Goal: Transaction & Acquisition: Purchase product/service

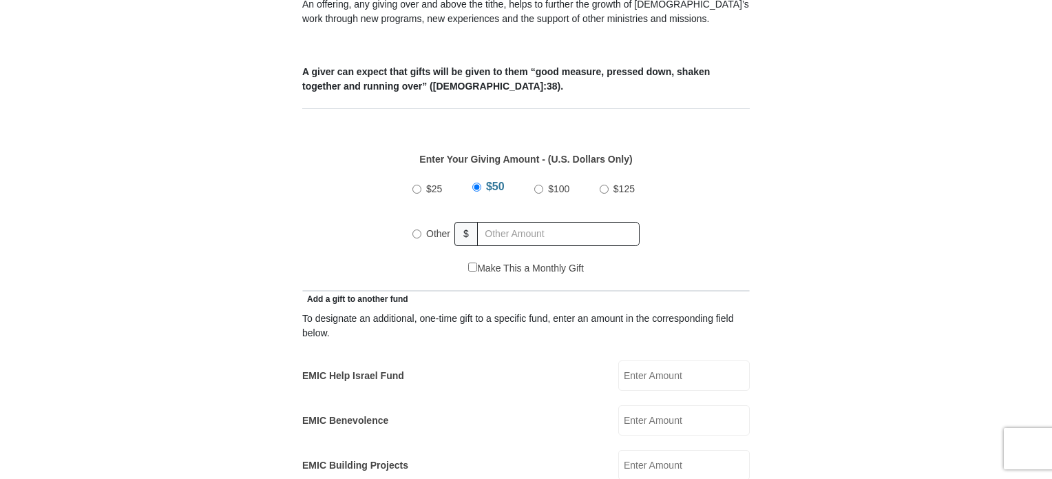
scroll to position [551, 0]
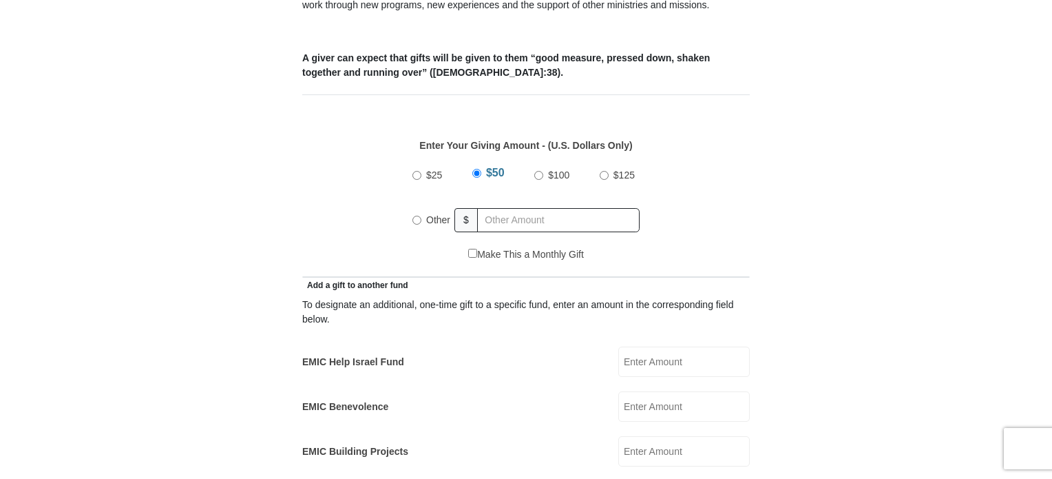
click at [413, 216] on input "Other" at bounding box center [417, 220] width 9 height 9
radio input "true"
click at [499, 208] on input "text" at bounding box center [561, 220] width 158 height 24
type input "20.00"
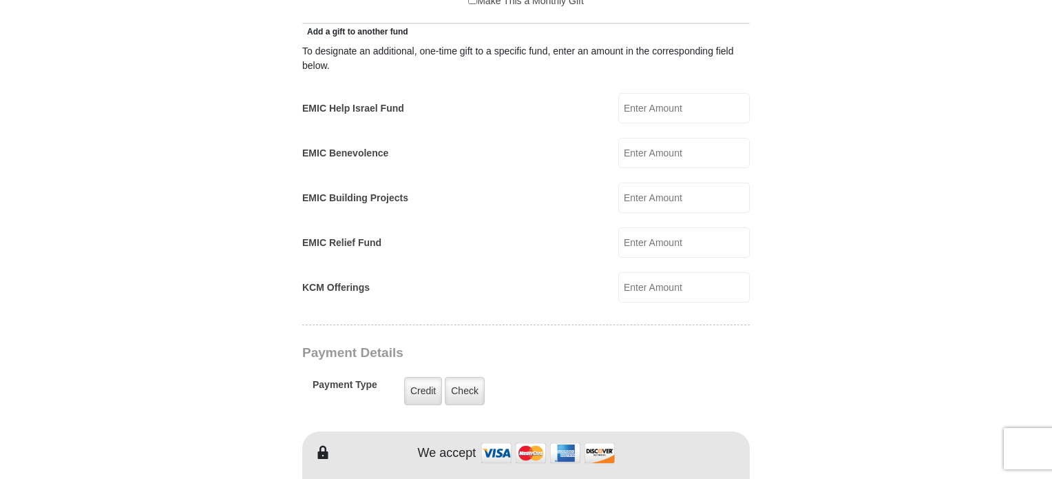
scroll to position [826, 0]
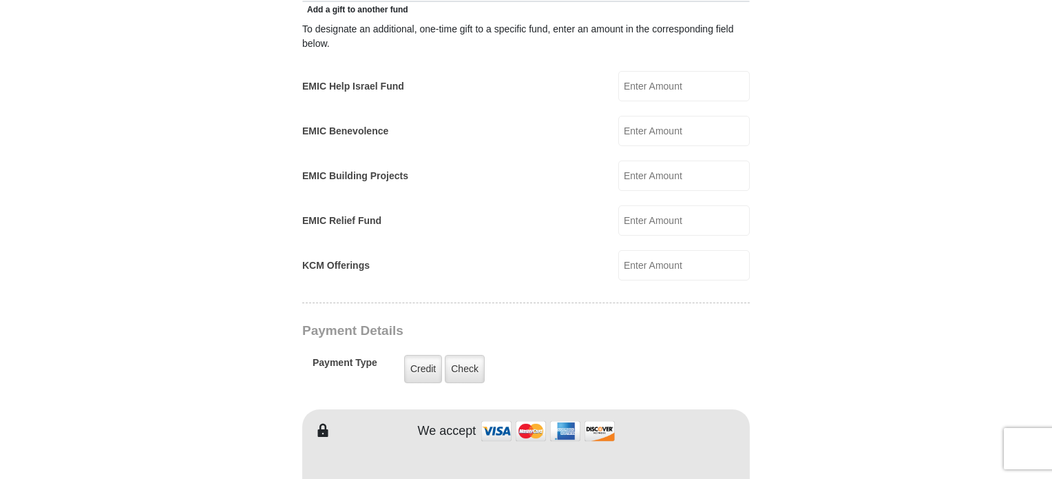
click at [638, 250] on input "KCM Offerings" at bounding box center [684, 265] width 132 height 30
type input "20.00"
click at [806, 281] on form "Eagle Mountain International Church Online Giving Because of gifts like yours, …" at bounding box center [526, 247] width 785 height 2037
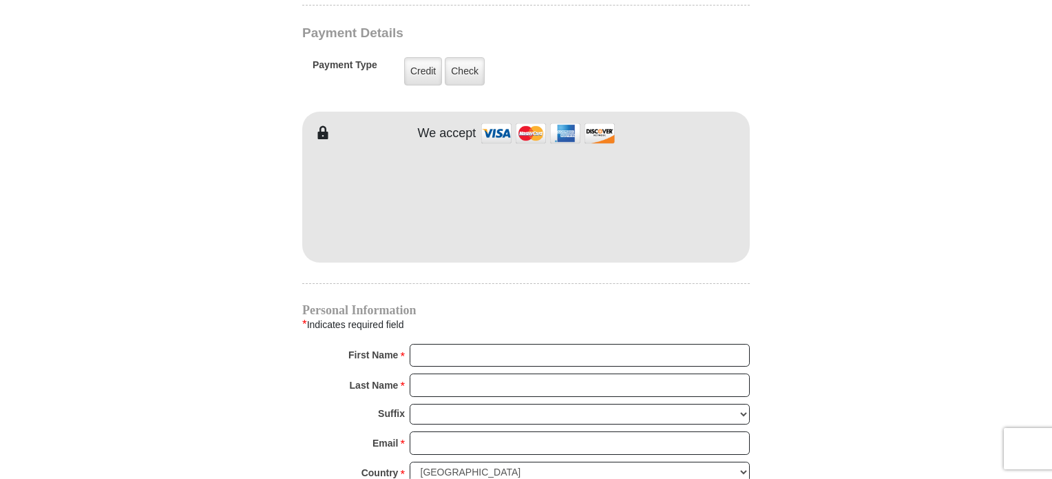
scroll to position [1240, 0]
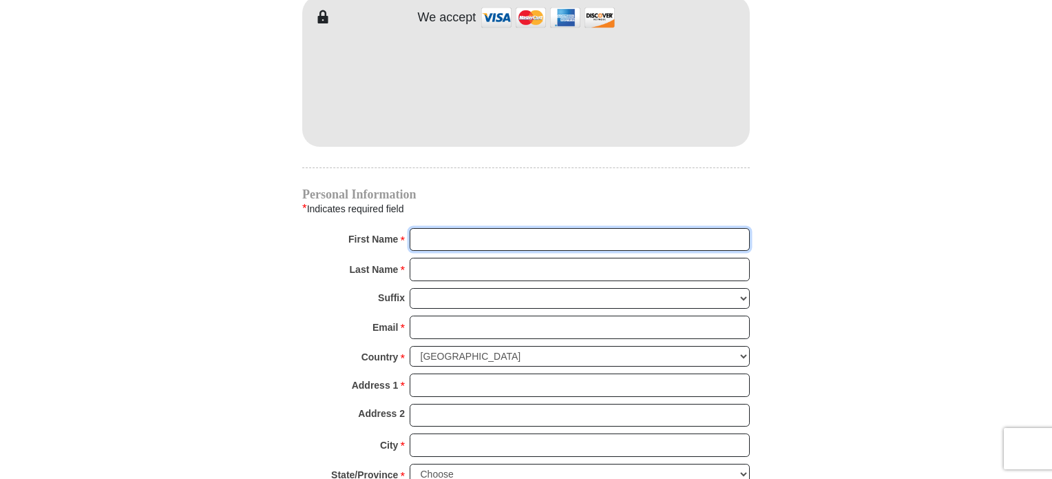
click at [512, 228] on input "First Name *" at bounding box center [580, 239] width 340 height 23
type input "Lynn"
click at [498, 258] on input "Last Name *" at bounding box center [580, 269] width 340 height 23
type input "Seulean"
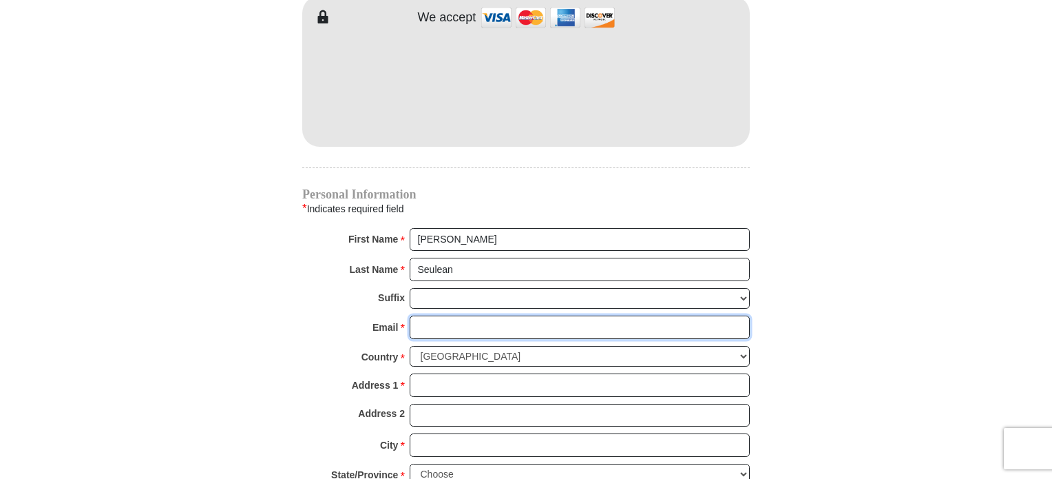
click at [474, 315] on input "Email *" at bounding box center [580, 326] width 340 height 23
type input "lseu620@protonmail.com"
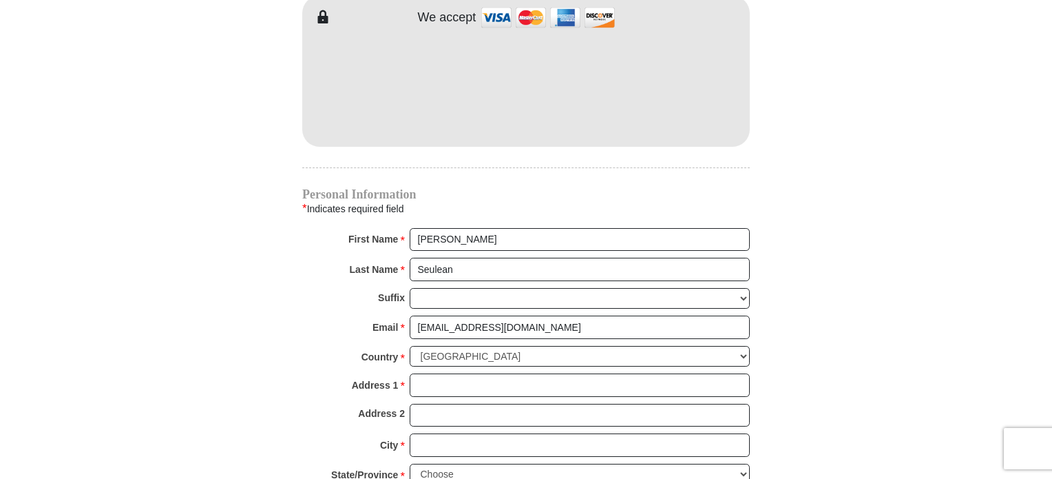
type input "11623 1st Ave S C212"
type input "SEATTLE"
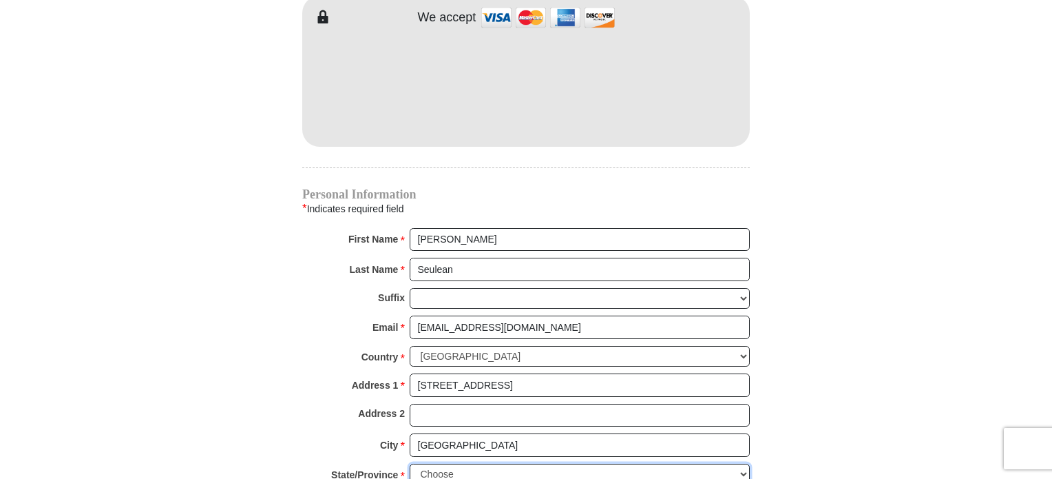
select select "WA"
type input "98168"
type input "2064681483"
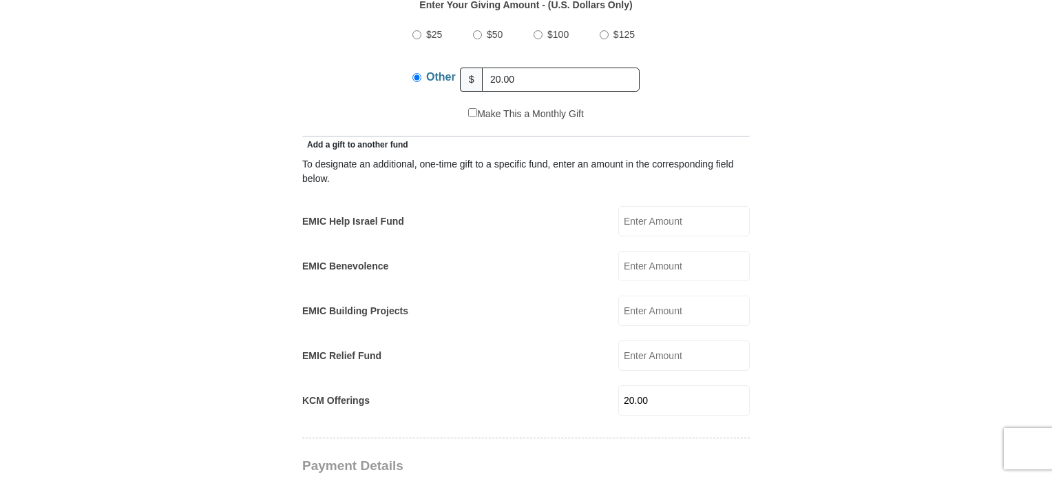
scroll to position [689, 0]
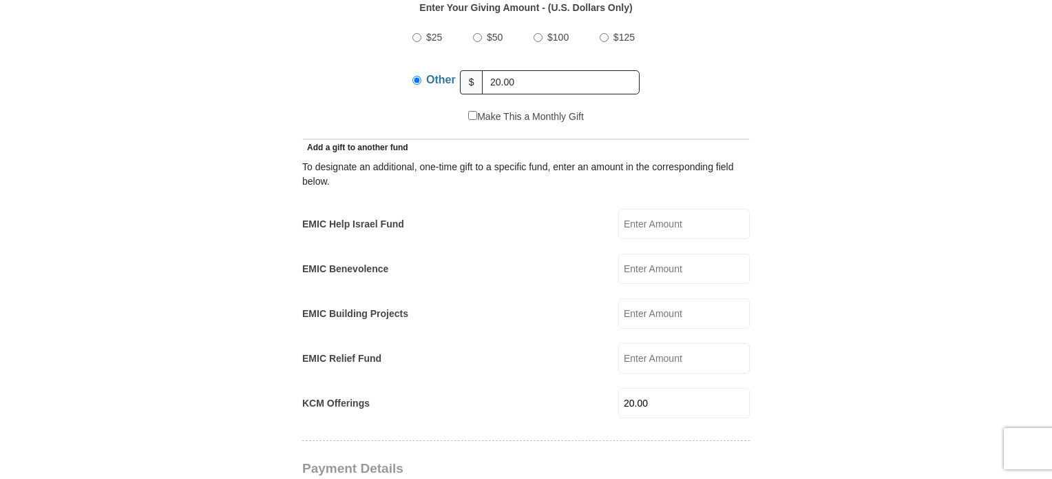
click at [415, 76] on input "Other" at bounding box center [417, 80] width 9 height 9
type input "2"
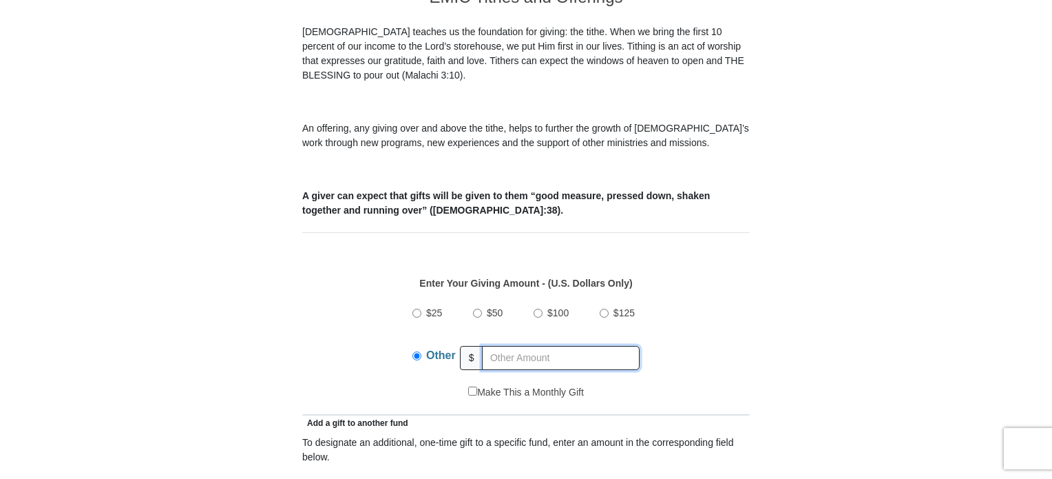
scroll to position [482, 0]
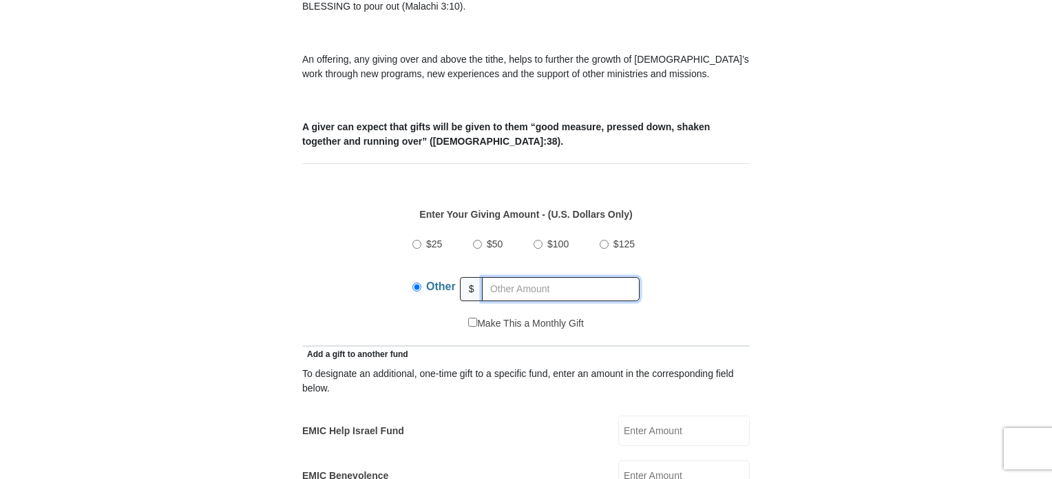
click at [521, 277] on input "text" at bounding box center [561, 289] width 158 height 24
type input "20.00"
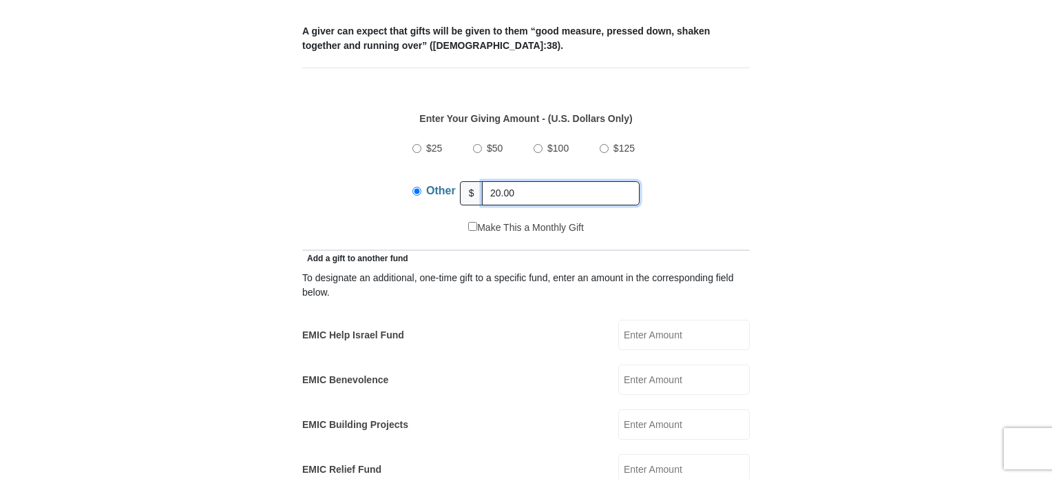
scroll to position [689, 0]
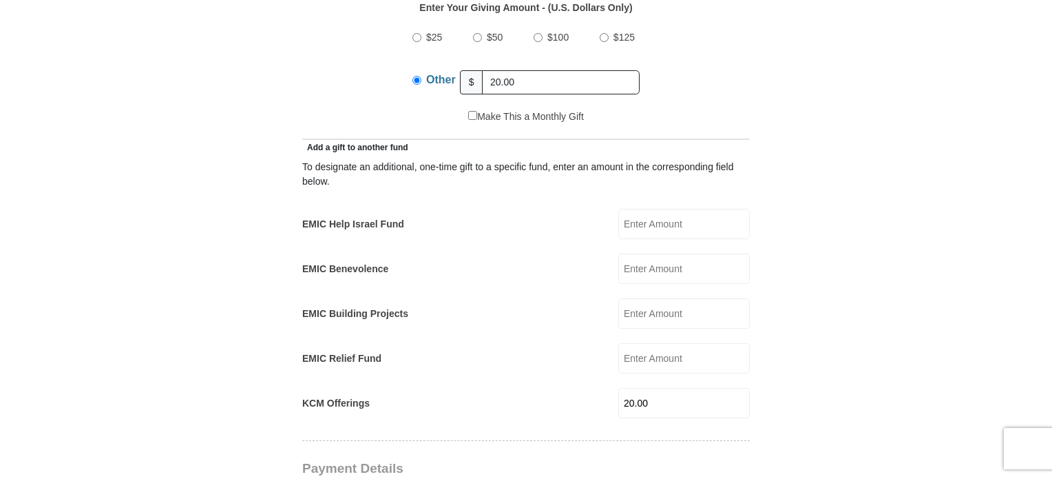
click at [665, 388] on input "20.00" at bounding box center [684, 403] width 132 height 30
type input "2"
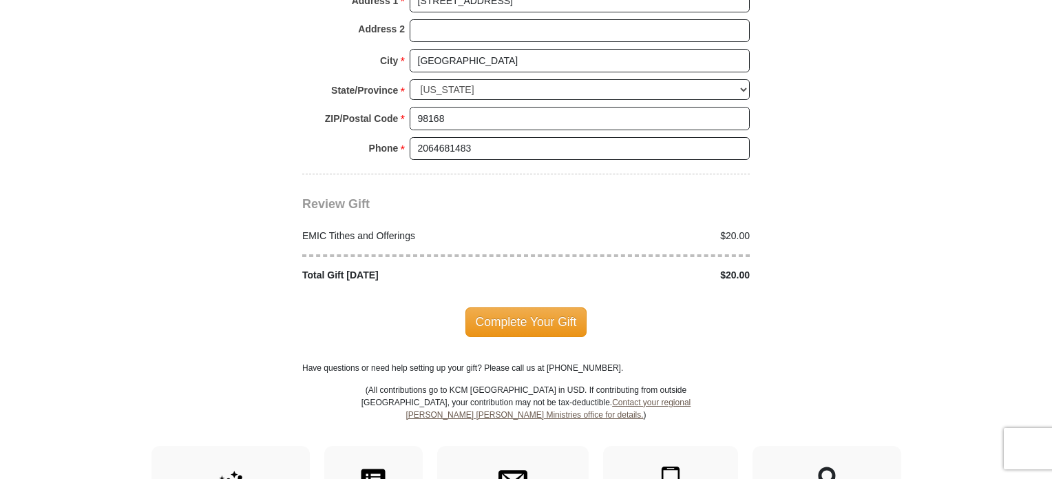
scroll to position [1653, 0]
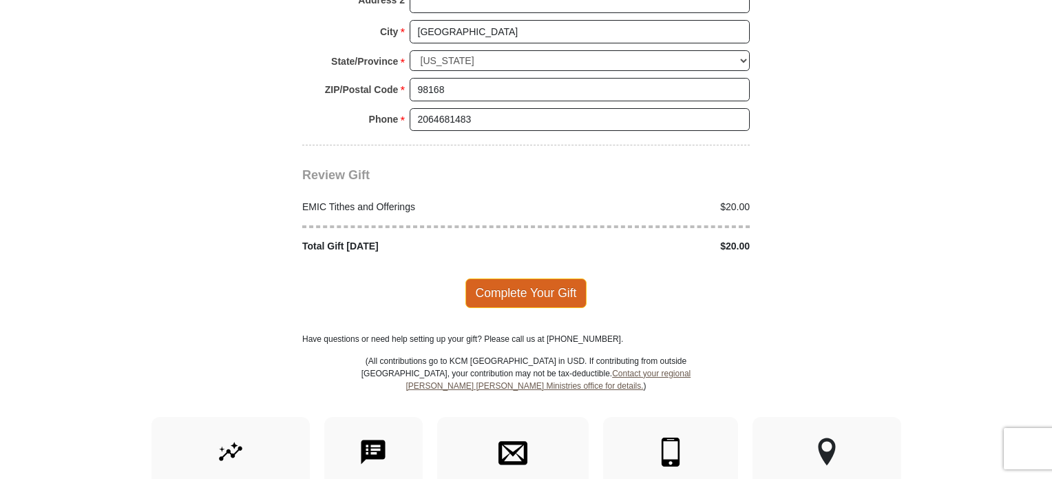
click at [510, 278] on span "Complete Your Gift" at bounding box center [527, 292] width 122 height 29
